Goal: Transaction & Acquisition: Purchase product/service

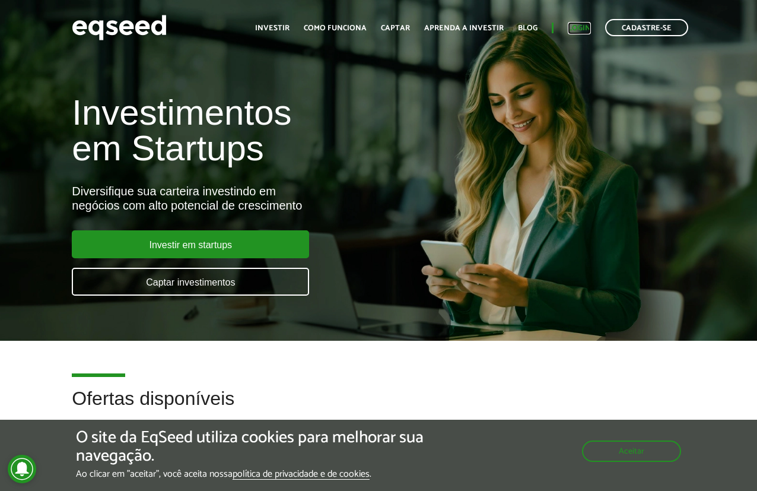
click at [574, 28] on link "Login" at bounding box center [579, 28] width 23 height 8
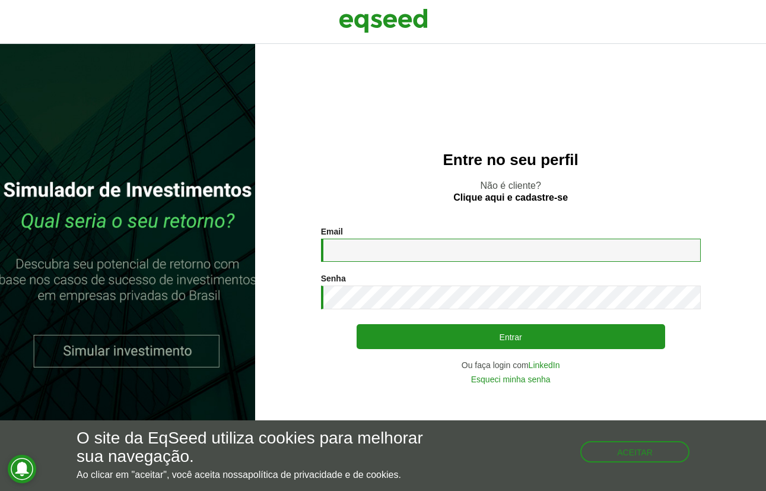
click at [362, 256] on input "Email *" at bounding box center [511, 249] width 380 height 23
type input "**********"
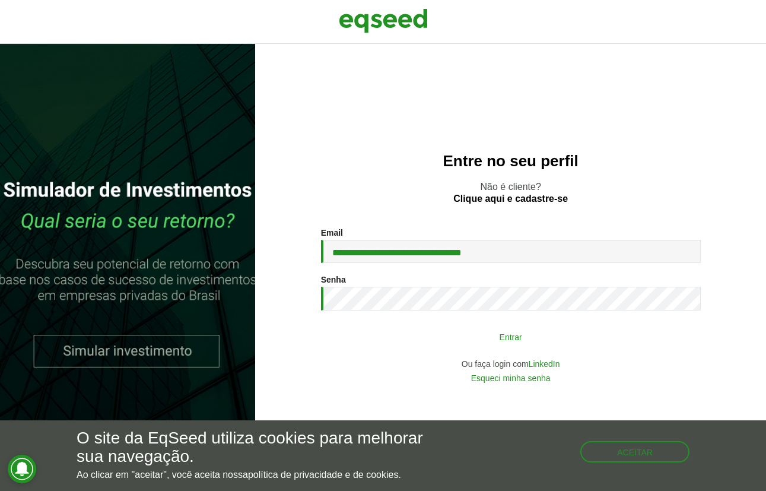
click at [385, 341] on button "Entrar" at bounding box center [510, 336] width 308 height 23
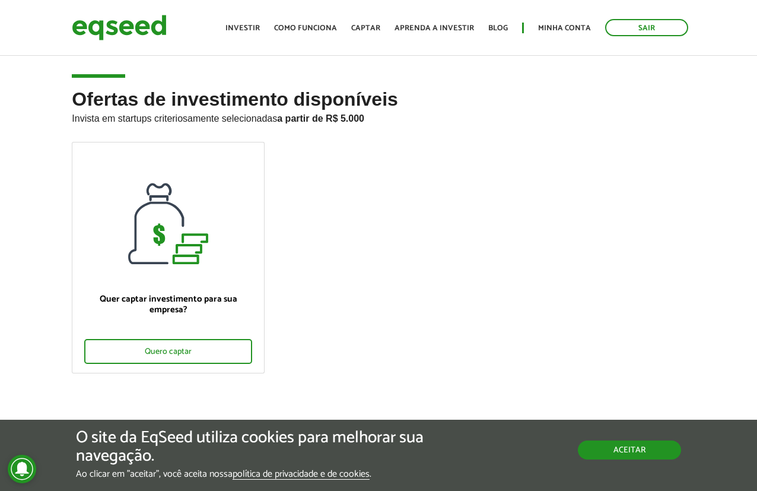
click at [629, 448] on button "Aceitar" at bounding box center [629, 449] width 103 height 19
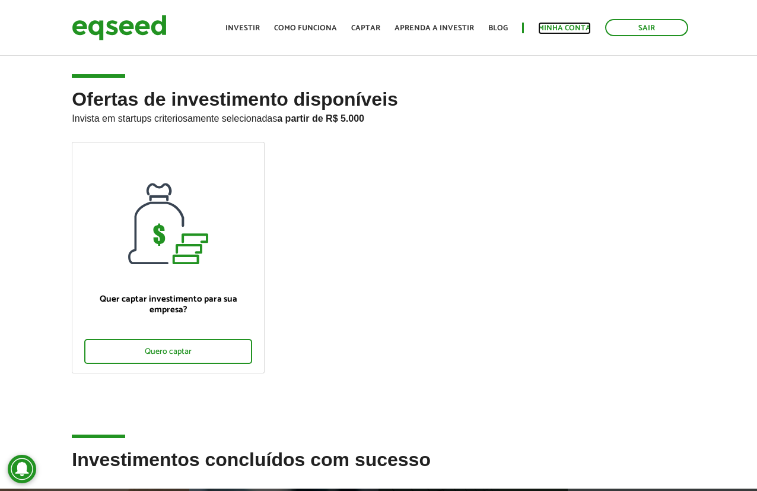
click at [557, 31] on link "Minha conta" at bounding box center [564, 28] width 53 height 8
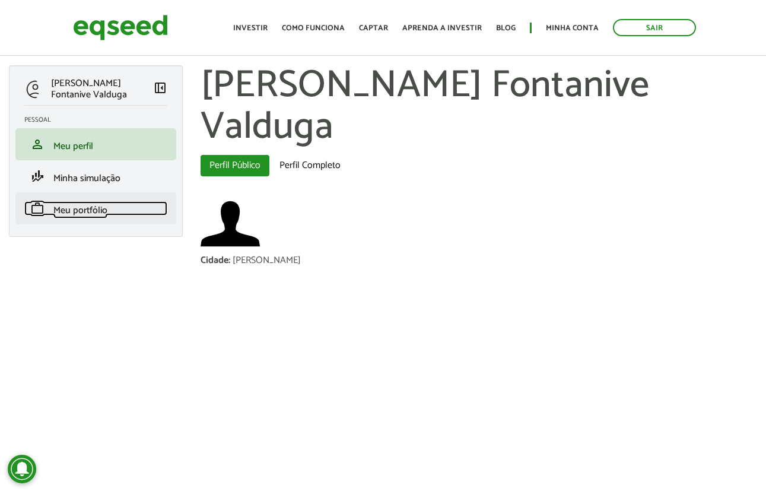
click at [71, 206] on span "Meu portfólio" at bounding box center [80, 210] width 54 height 16
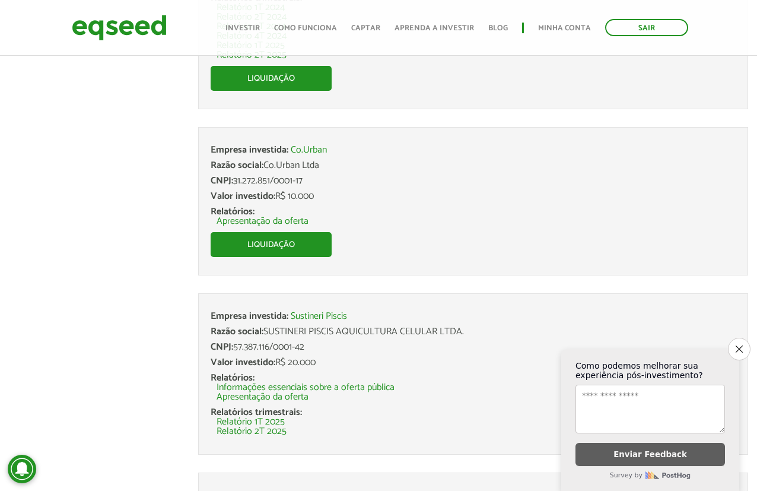
scroll to position [274, 0]
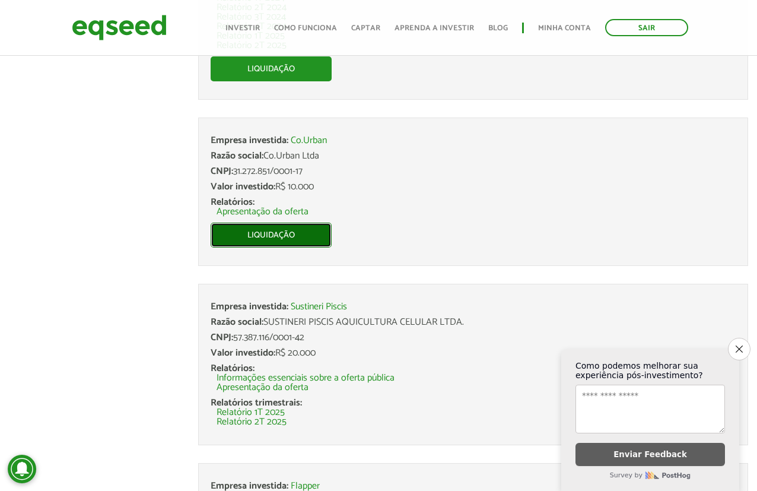
click at [225, 241] on link "Liquidação" at bounding box center [271, 234] width 121 height 25
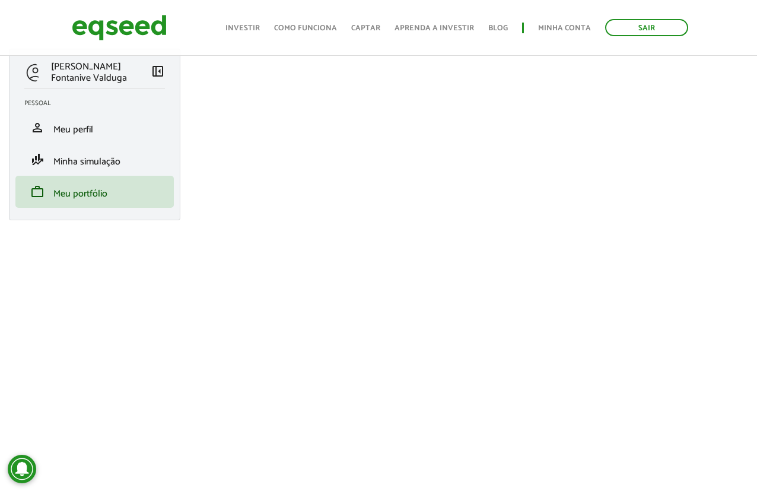
scroll to position [12, 0]
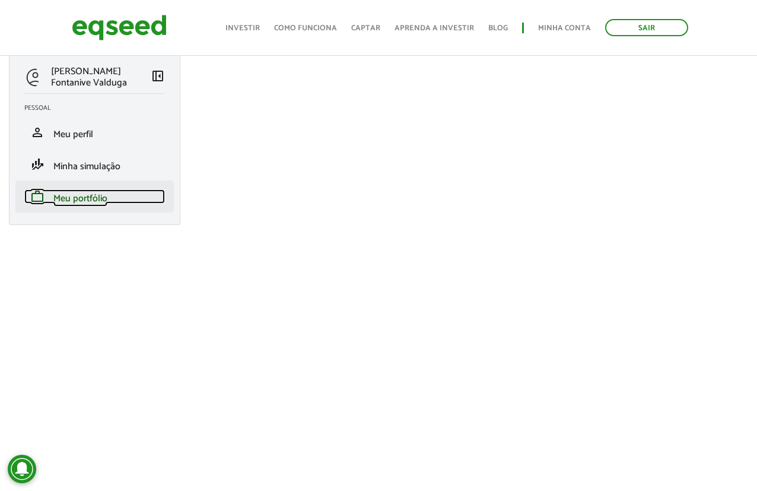
click at [77, 201] on span "Meu portfólio" at bounding box center [80, 198] width 54 height 16
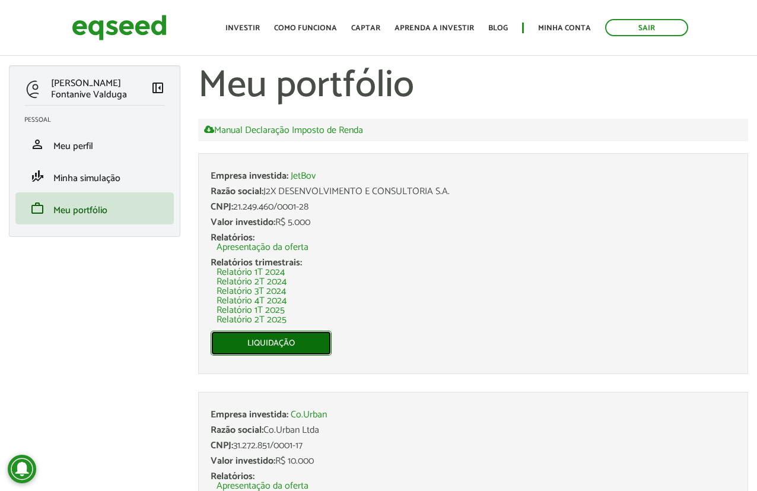
click at [252, 346] on link "Liquidação" at bounding box center [271, 342] width 121 height 25
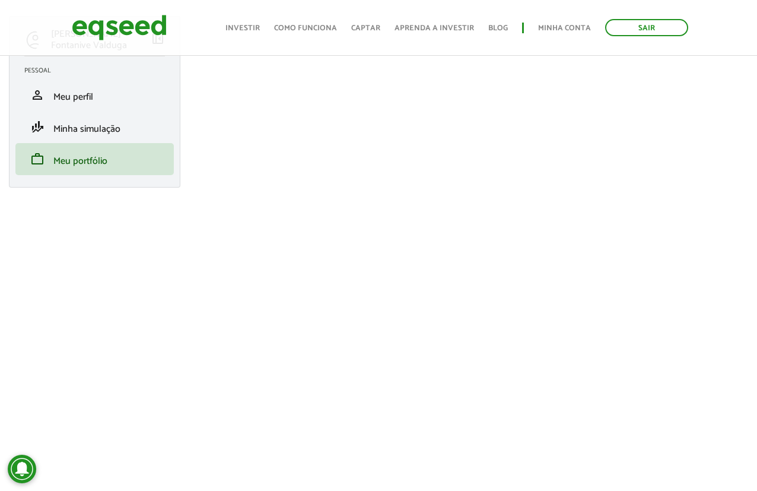
scroll to position [52, 0]
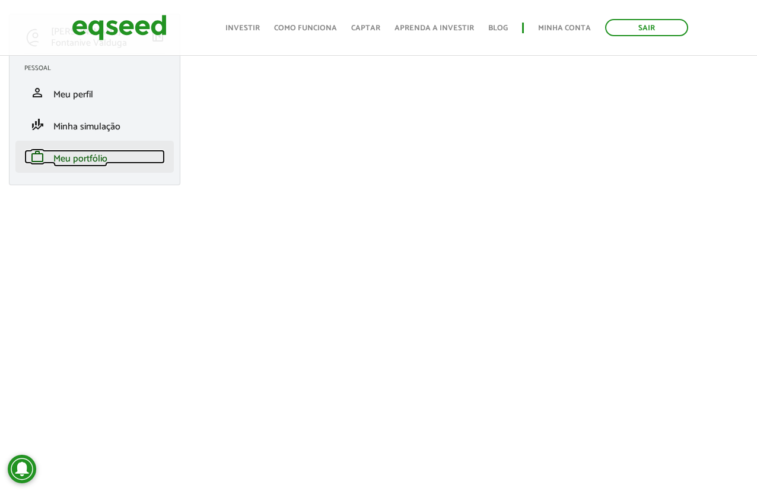
click at [88, 167] on span "Meu portfólio" at bounding box center [80, 159] width 54 height 16
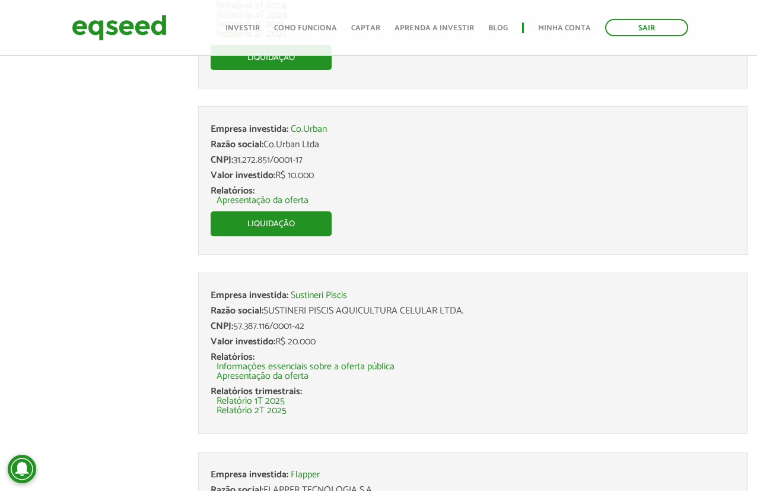
scroll to position [305, 0]
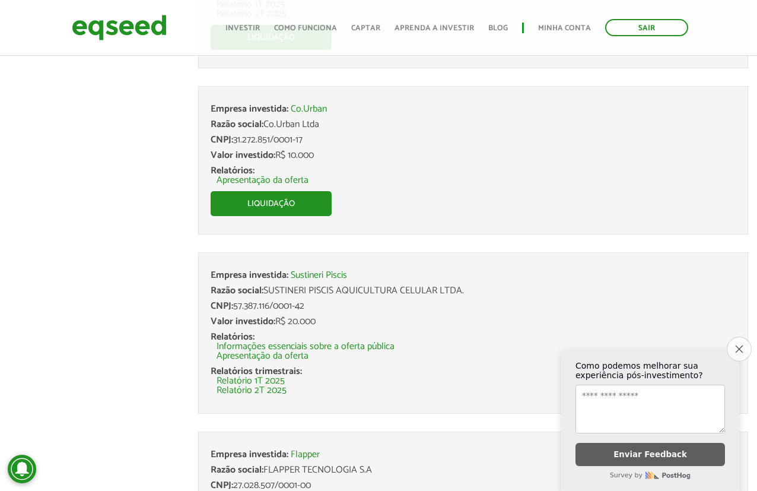
click at [749, 345] on button "Close survey" at bounding box center [739, 348] width 25 height 25
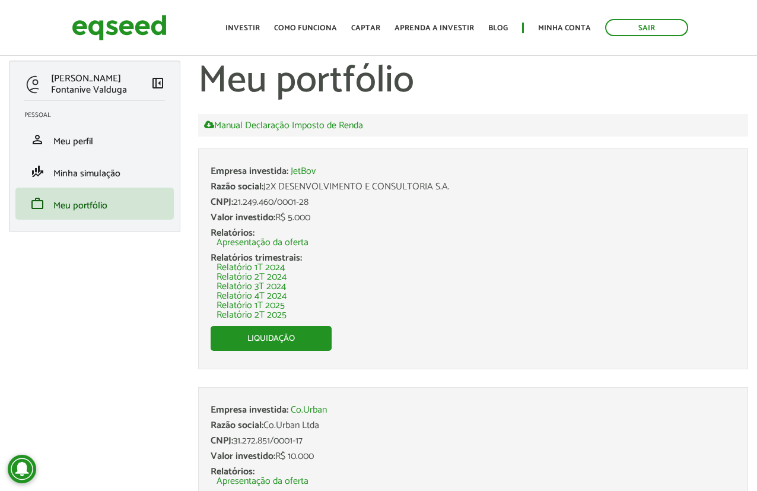
scroll to position [0, 0]
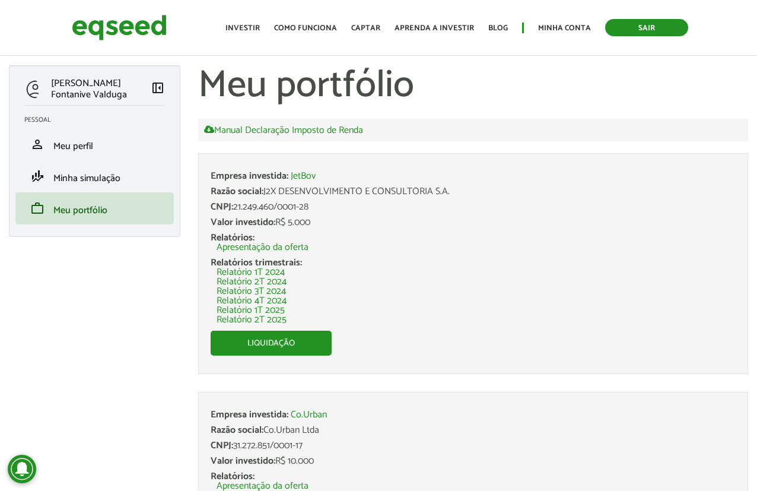
click at [622, 34] on link "Sair" at bounding box center [646, 27] width 83 height 17
